Goal: Transaction & Acquisition: Register for event/course

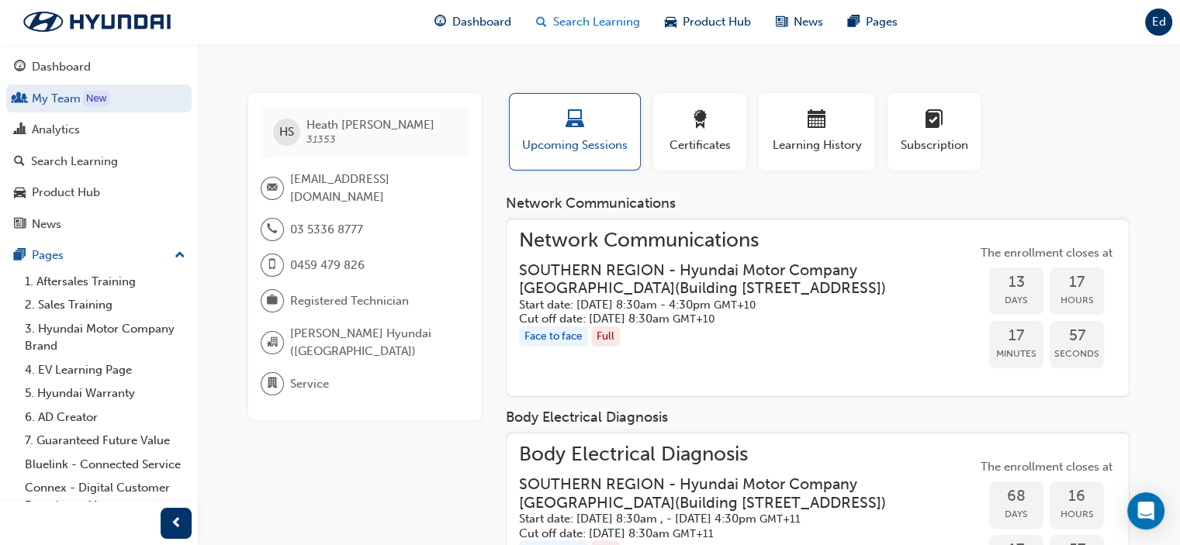
click at [592, 21] on span "Search Learning" at bounding box center [596, 22] width 87 height 18
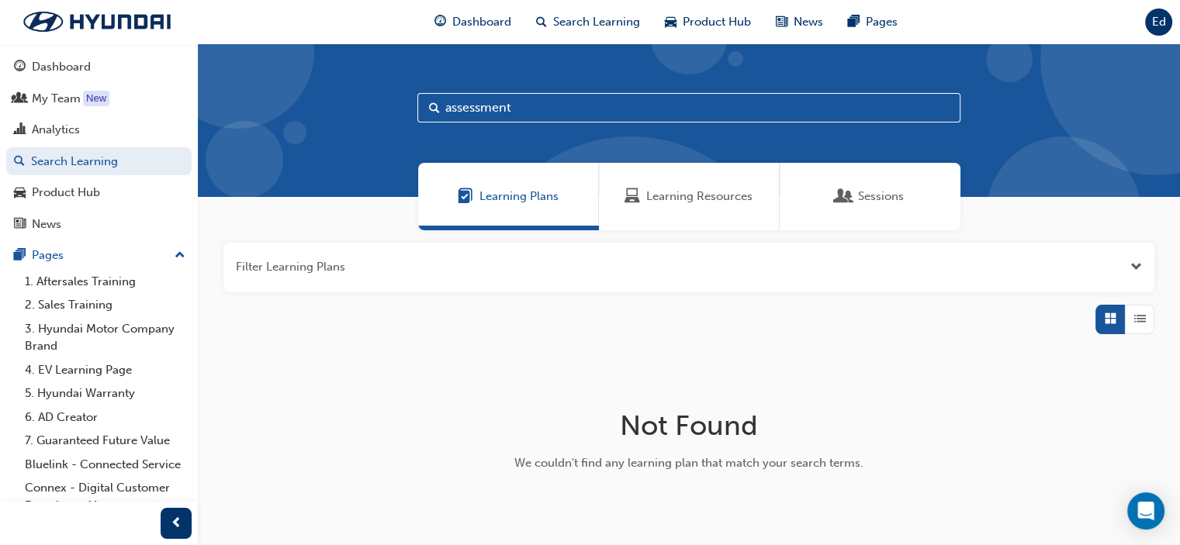
click at [684, 200] on span "Learning Resources" at bounding box center [699, 197] width 106 height 18
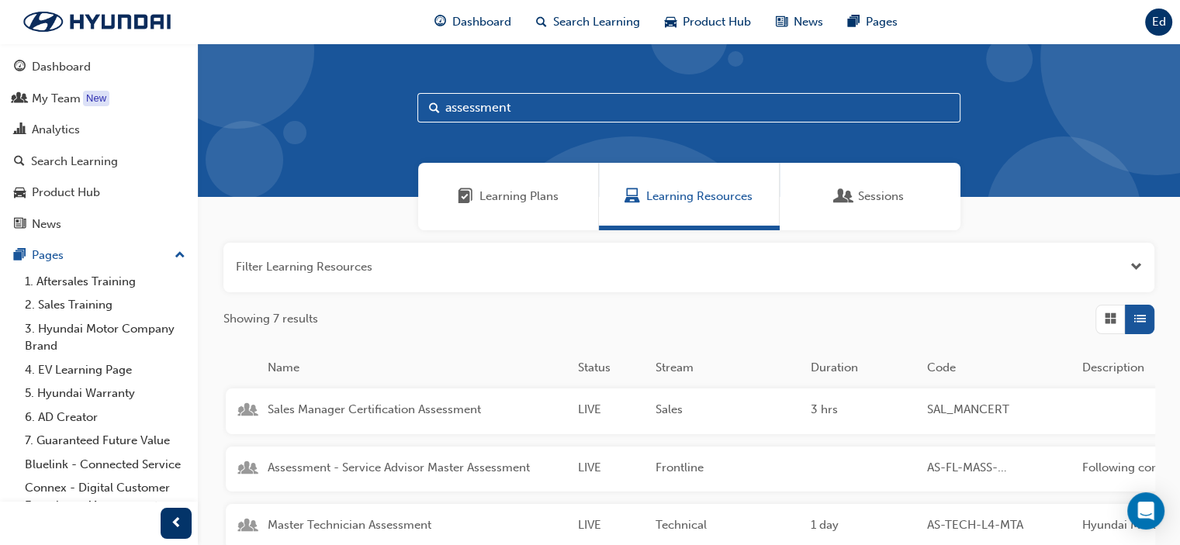
drag, startPoint x: 537, startPoint y: 105, endPoint x: 313, endPoint y: 114, distance: 223.6
click at [313, 114] on div "assessment" at bounding box center [689, 120] width 982 height 154
click at [84, 132] on div "Analytics" at bounding box center [99, 129] width 170 height 19
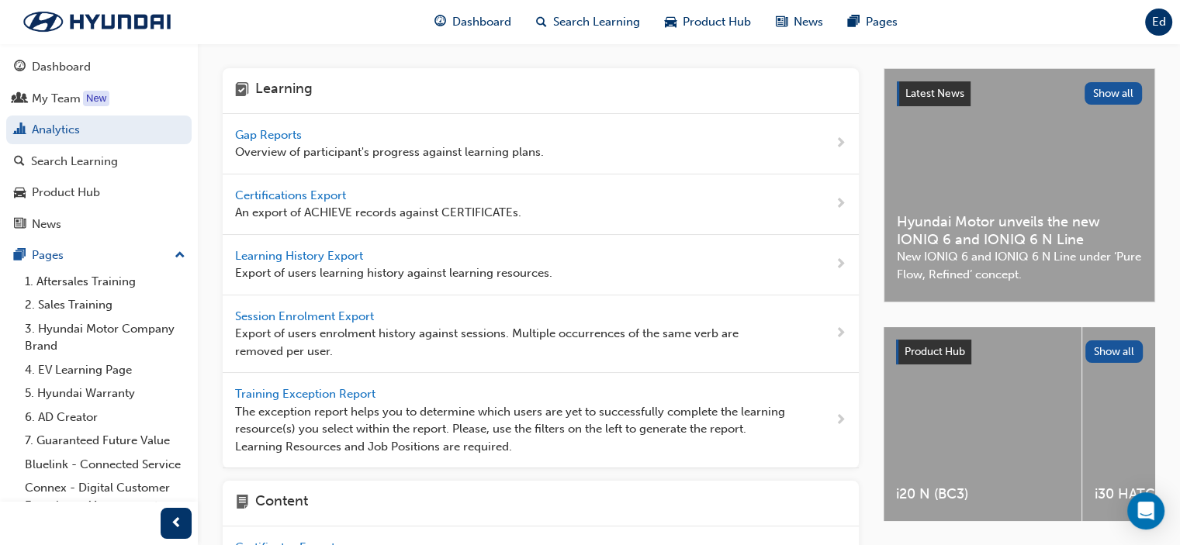
click at [283, 139] on span "Gap Reports" at bounding box center [270, 135] width 70 height 14
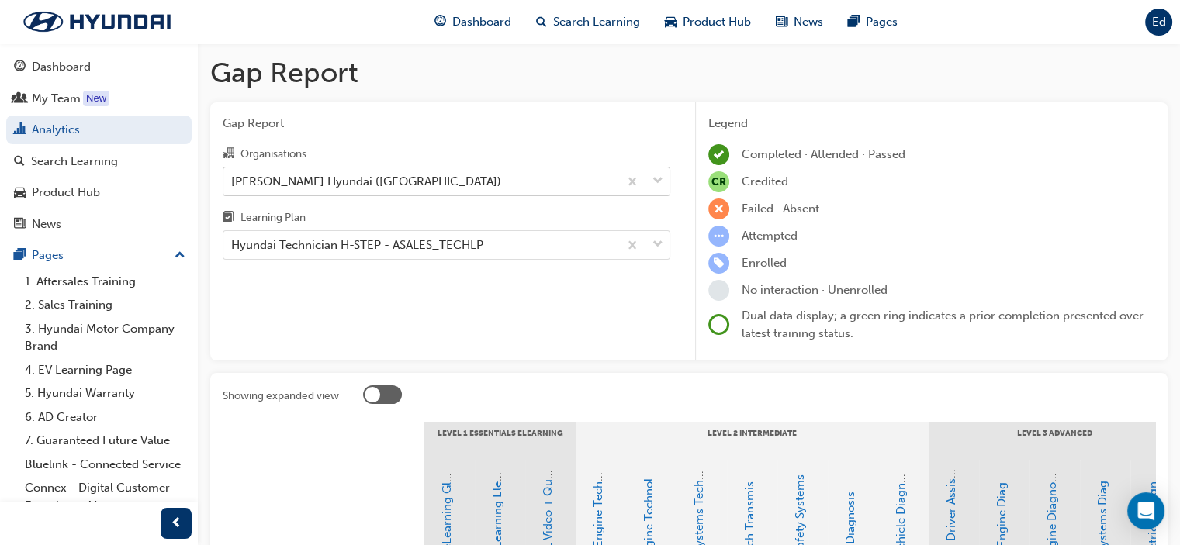
click at [541, 175] on div "[PERSON_NAME] Hyundai ([GEOGRAPHIC_DATA])" at bounding box center [420, 181] width 395 height 27
click at [233, 175] on input "Organisations [PERSON_NAME] Hyundai ([GEOGRAPHIC_DATA])" at bounding box center [232, 180] width 2 height 13
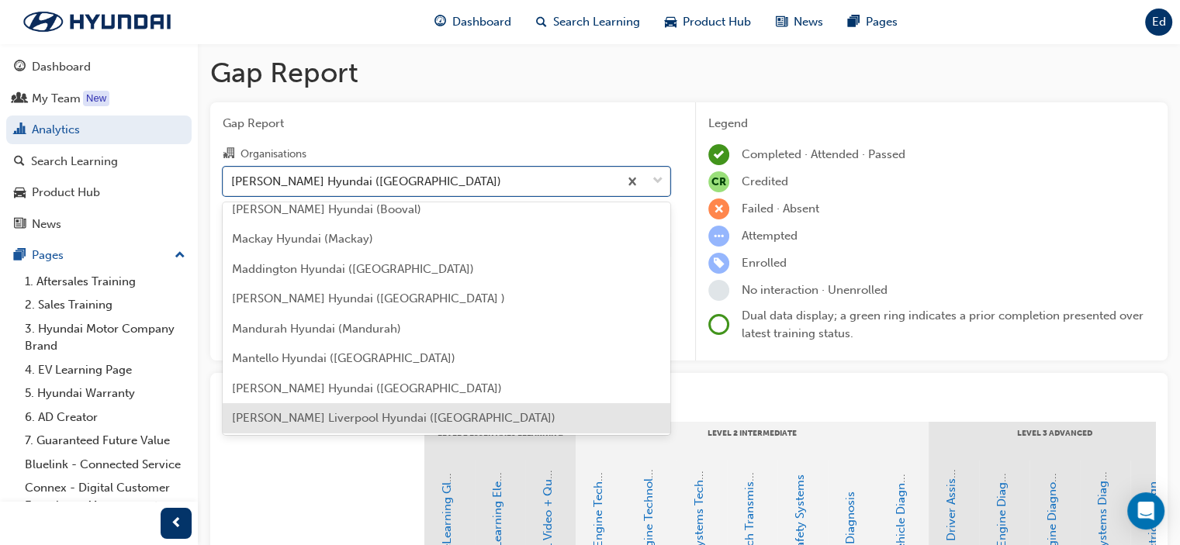
scroll to position [2690, 0]
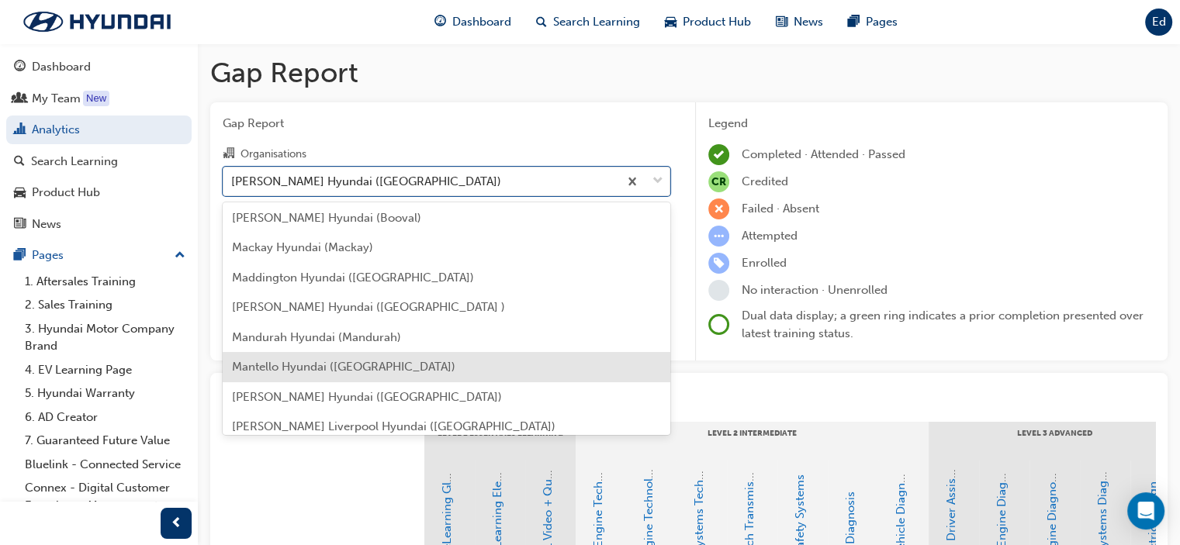
click at [451, 358] on div "Mantello Hyundai ([GEOGRAPHIC_DATA])" at bounding box center [447, 367] width 448 height 30
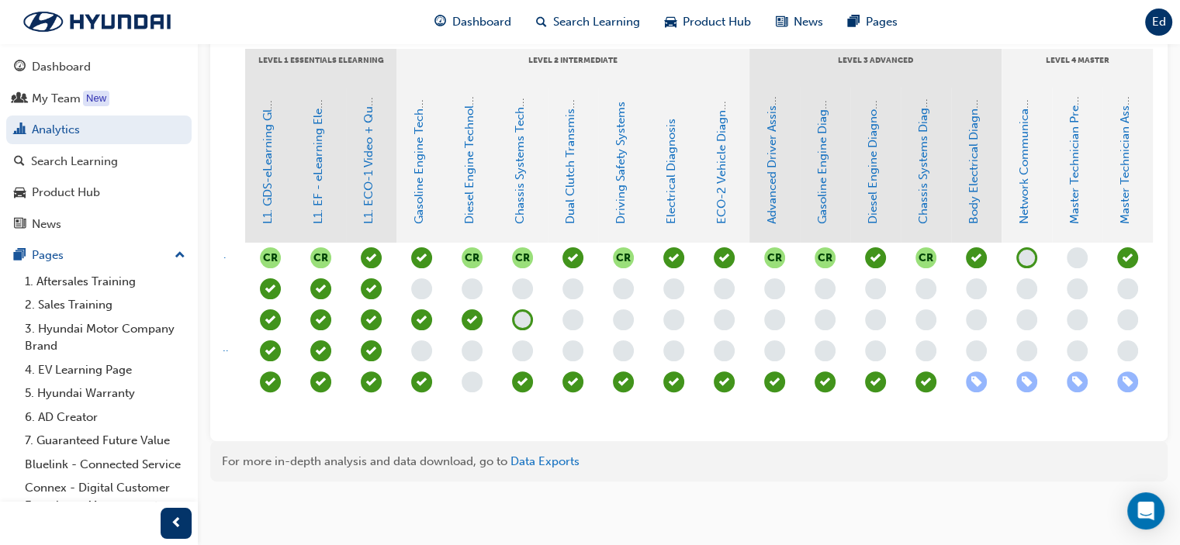
scroll to position [0, 227]
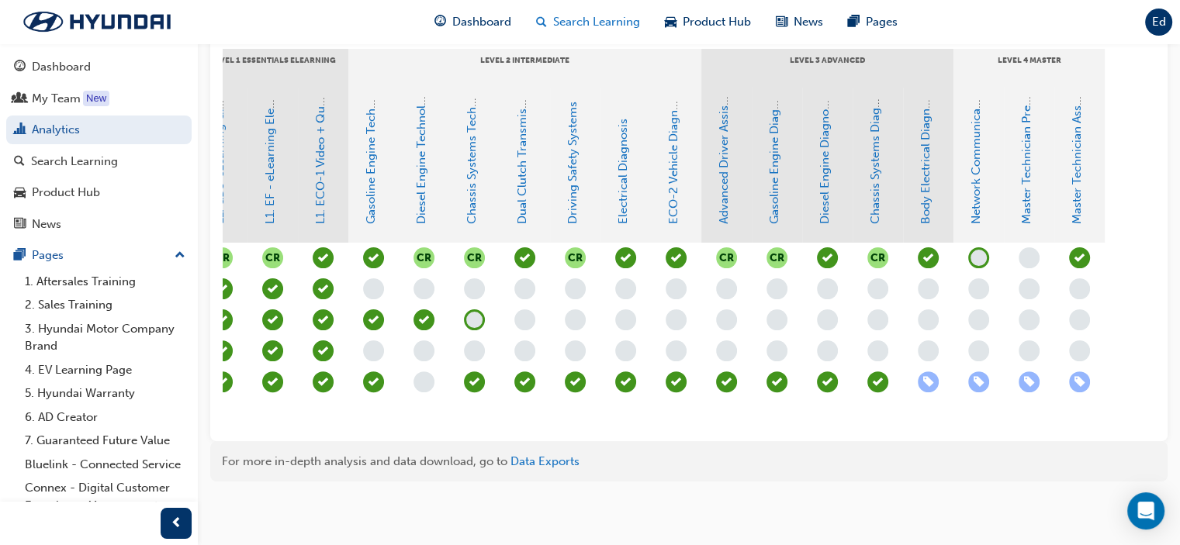
click at [582, 21] on span "Search Learning" at bounding box center [596, 22] width 87 height 18
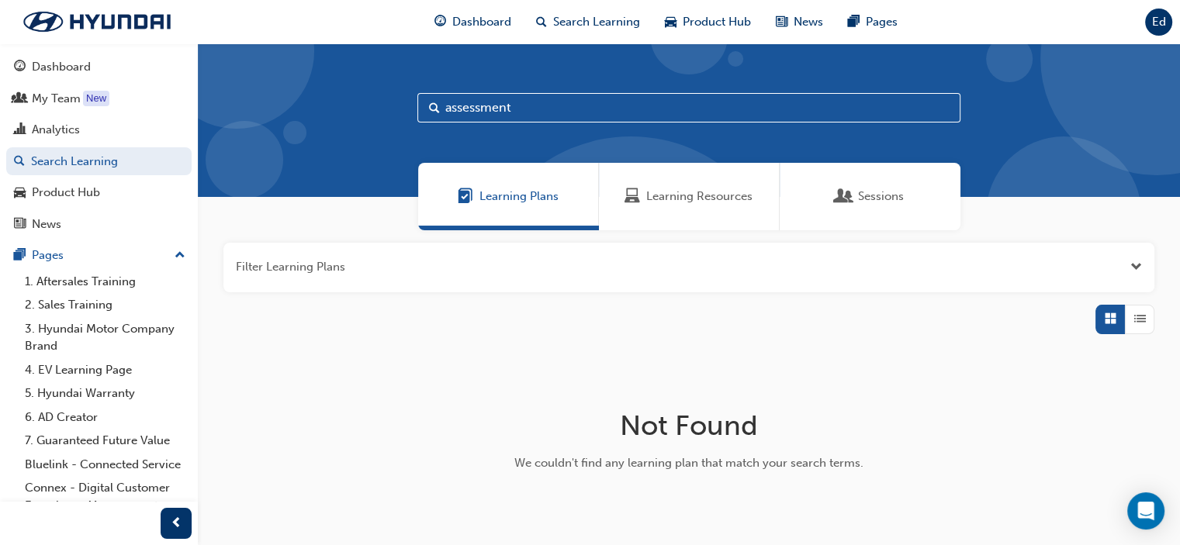
click at [676, 198] on span "Learning Resources" at bounding box center [699, 197] width 106 height 18
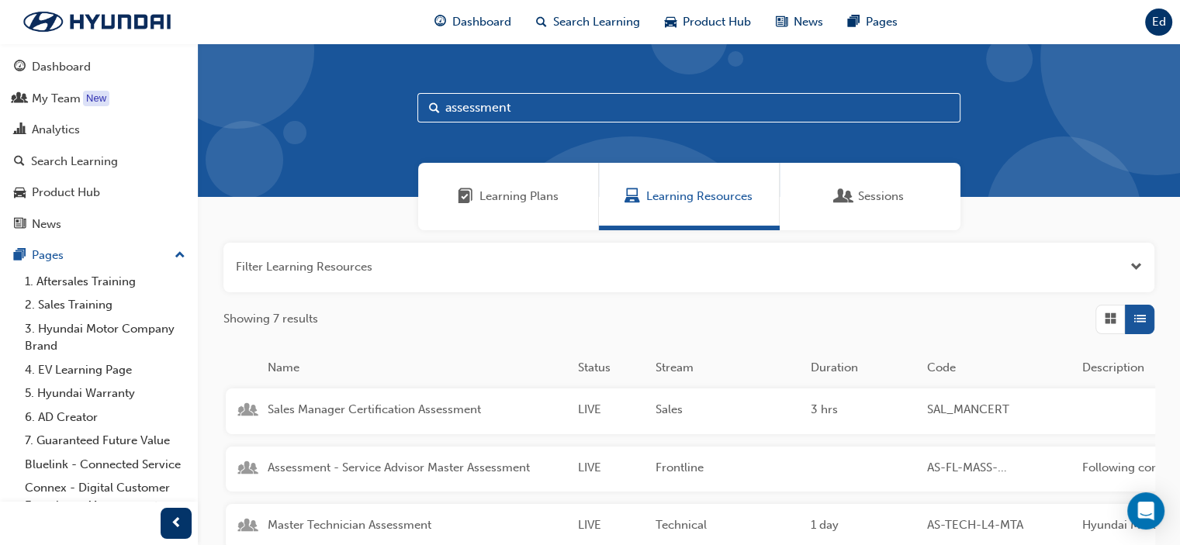
drag, startPoint x: 546, startPoint y: 105, endPoint x: 372, endPoint y: 112, distance: 174.6
click at [372, 112] on div "assessment" at bounding box center [689, 120] width 982 height 154
type input "det"
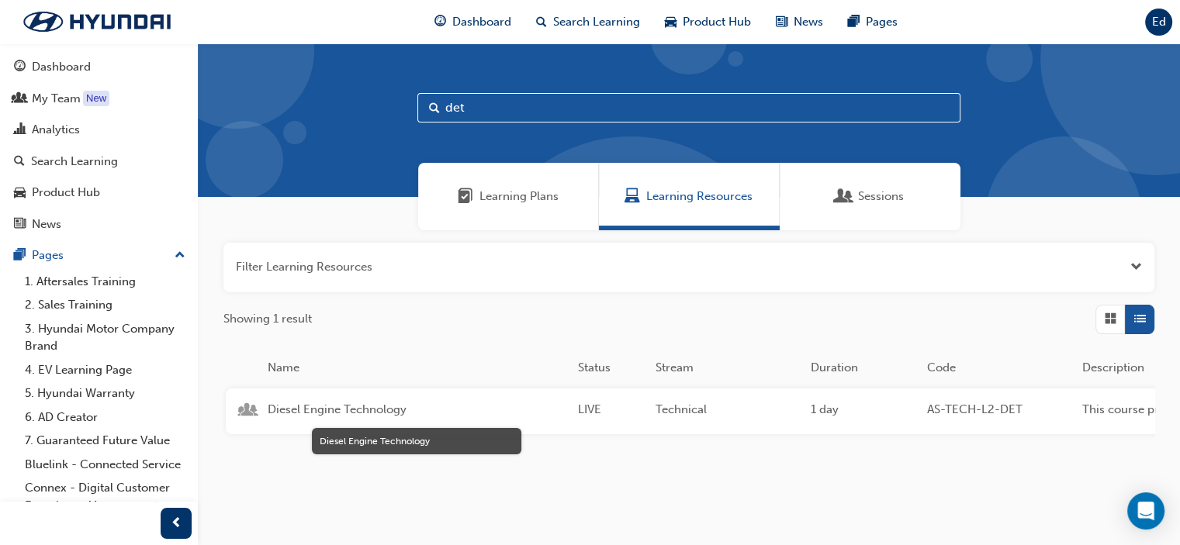
click at [373, 406] on span "Diesel Engine Technology" at bounding box center [417, 410] width 298 height 18
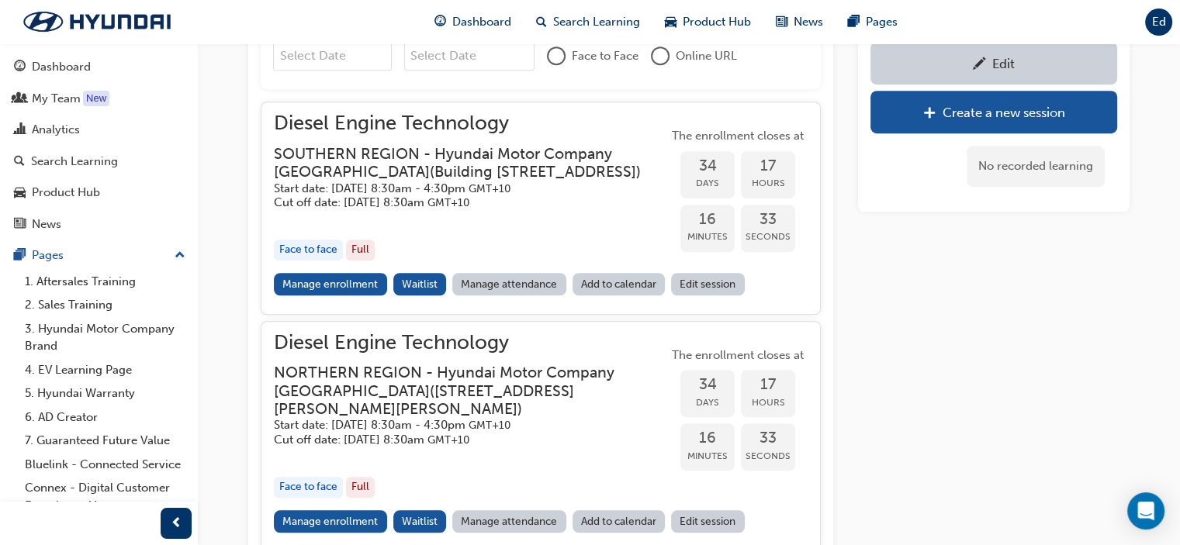
scroll to position [1164, 0]
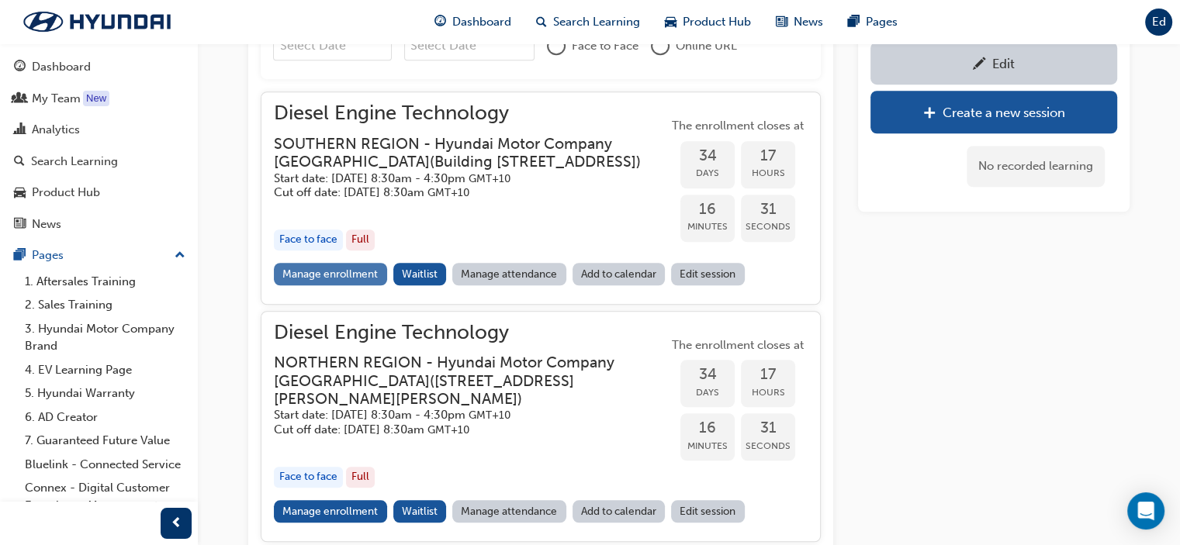
click at [341, 285] on link "Manage enrollment" at bounding box center [330, 274] width 113 height 22
